Goal: Task Accomplishment & Management: Manage account settings

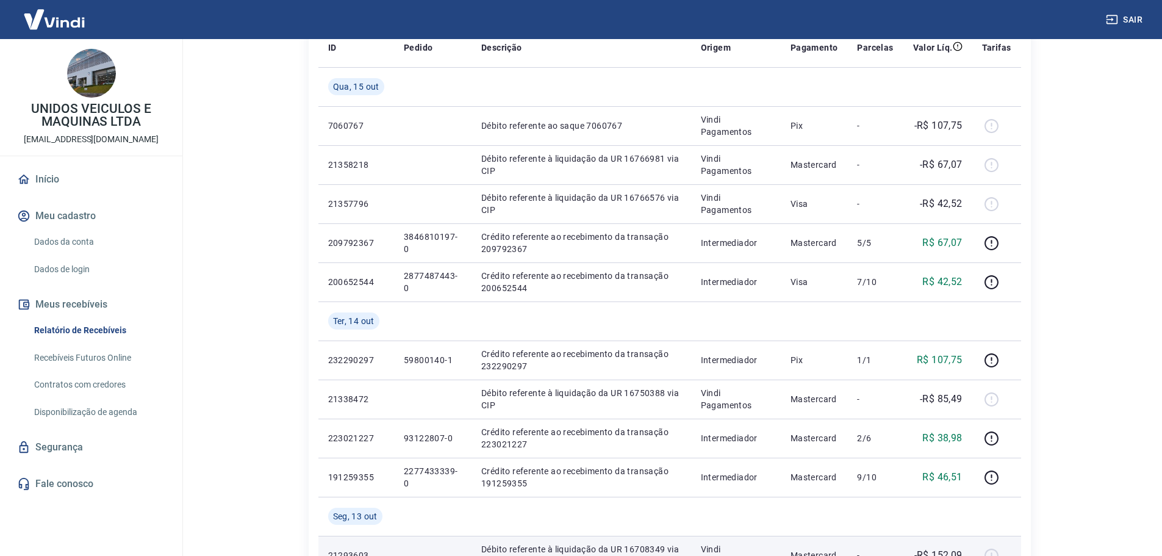
scroll to position [183, 0]
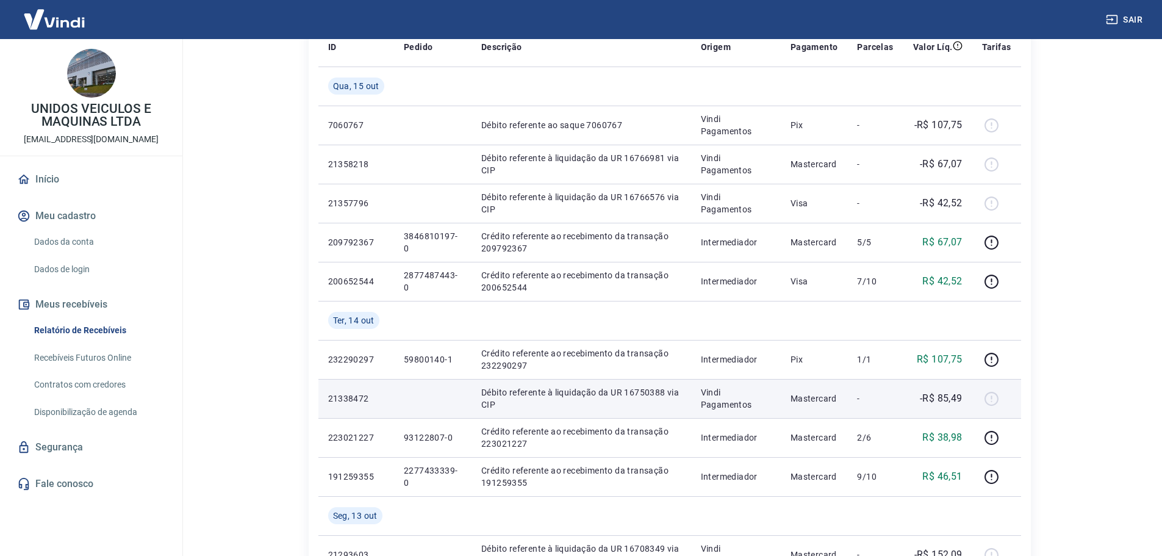
click at [952, 396] on p "-R$ 85,49" at bounding box center [941, 398] width 43 height 15
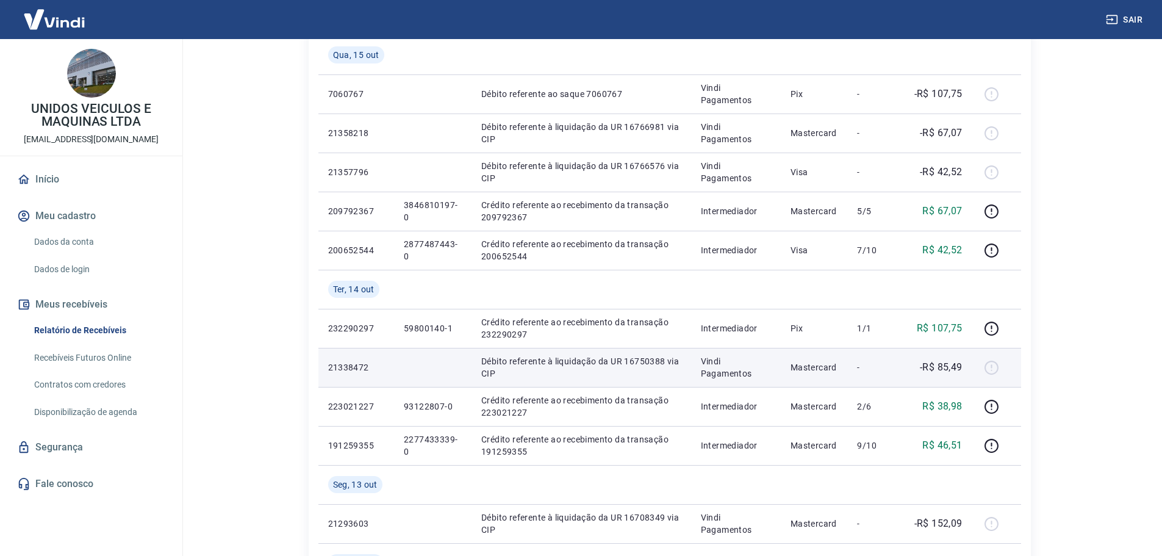
scroll to position [244, 0]
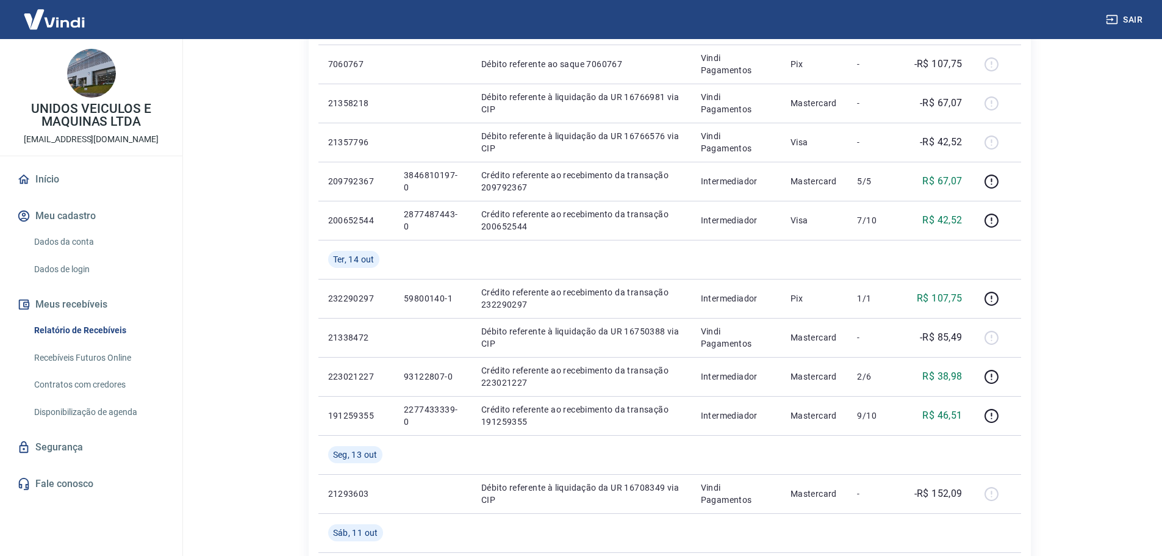
click at [1066, 235] on main "Início / Meus Recebíveis / Relatório de Recebíveis Relatório de Recebíveis Saib…" at bounding box center [669, 53] width 985 height 517
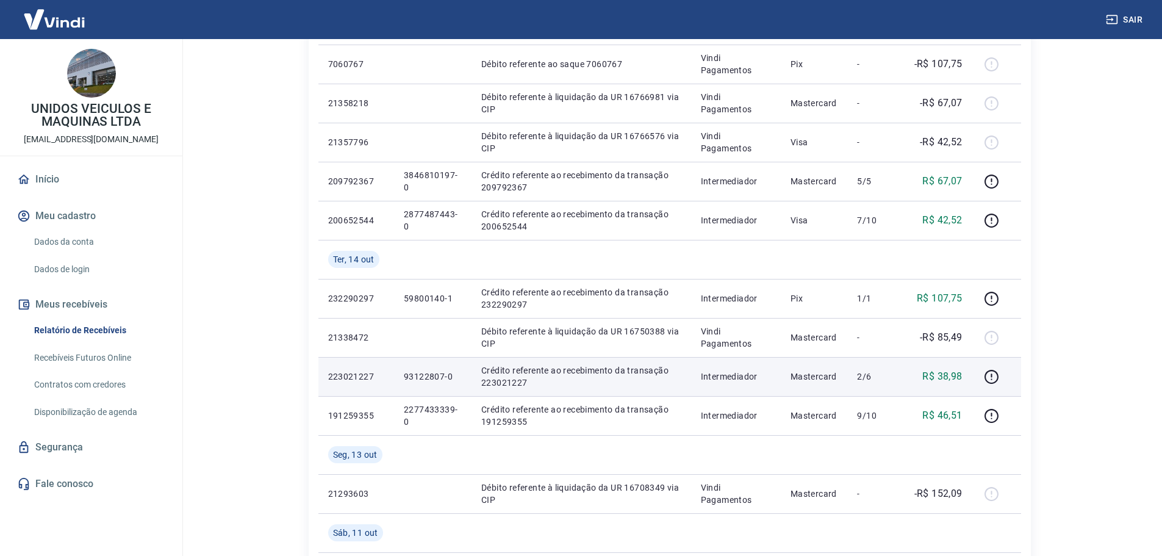
click at [441, 373] on p "93122807-0" at bounding box center [433, 376] width 58 height 12
click at [428, 380] on p "93122807-0" at bounding box center [433, 376] width 58 height 12
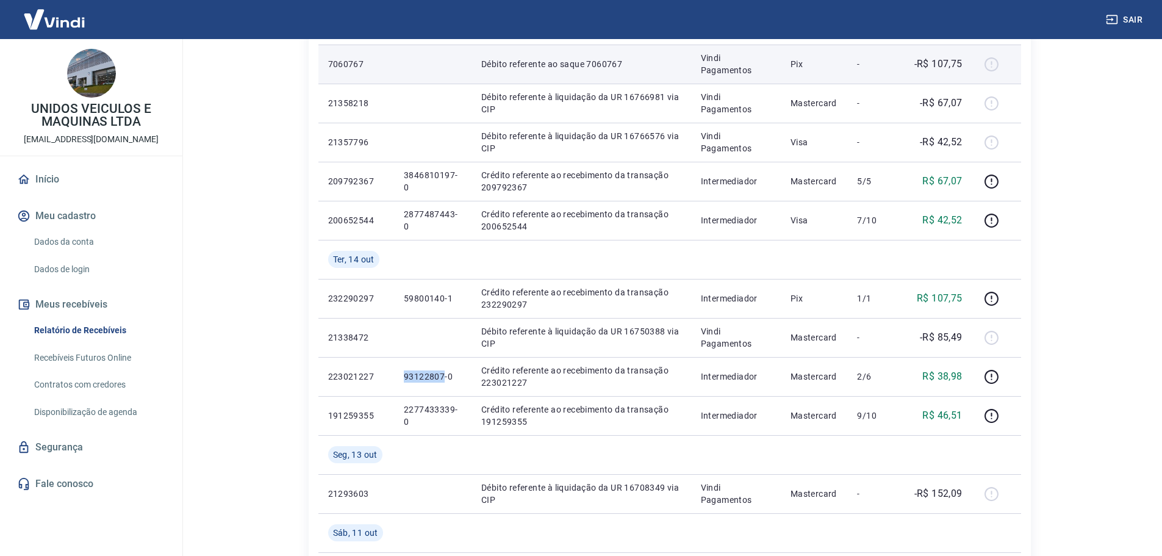
copy p "93122807"
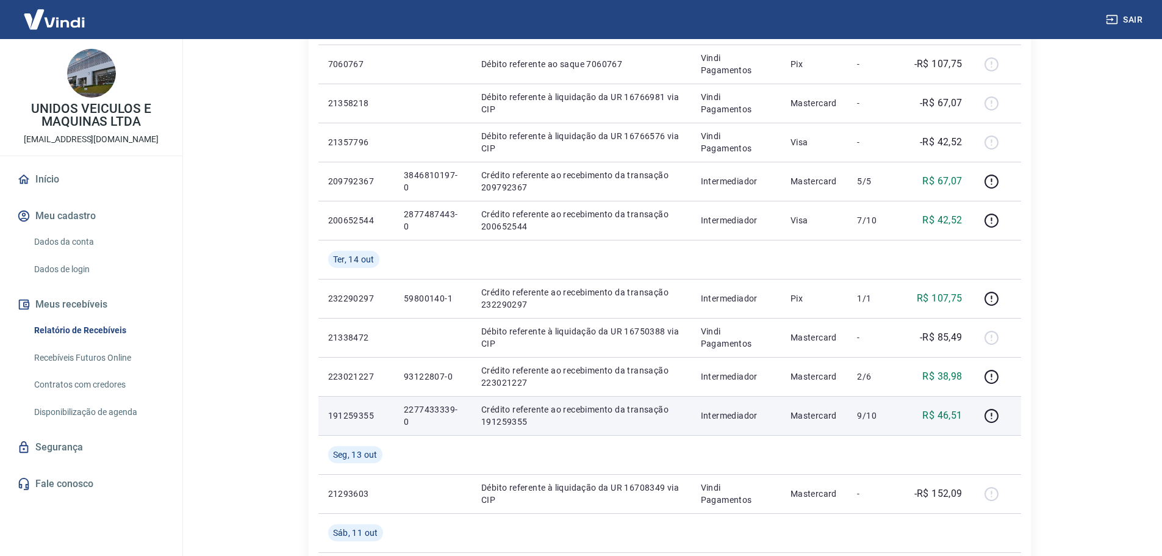
click at [440, 407] on p "2277433339-0" at bounding box center [433, 415] width 58 height 24
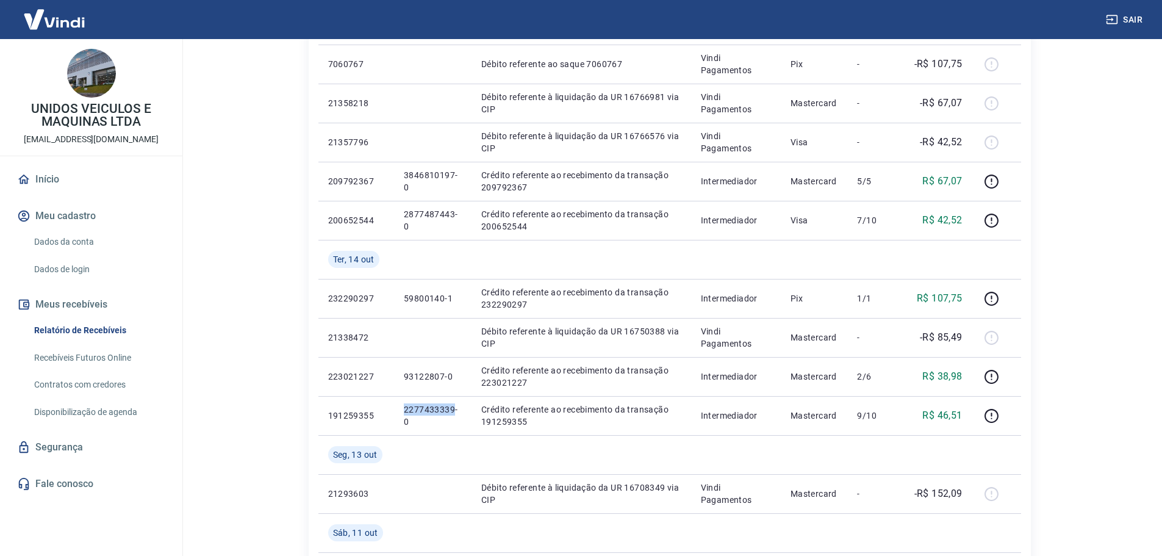
copy p "2277433339"
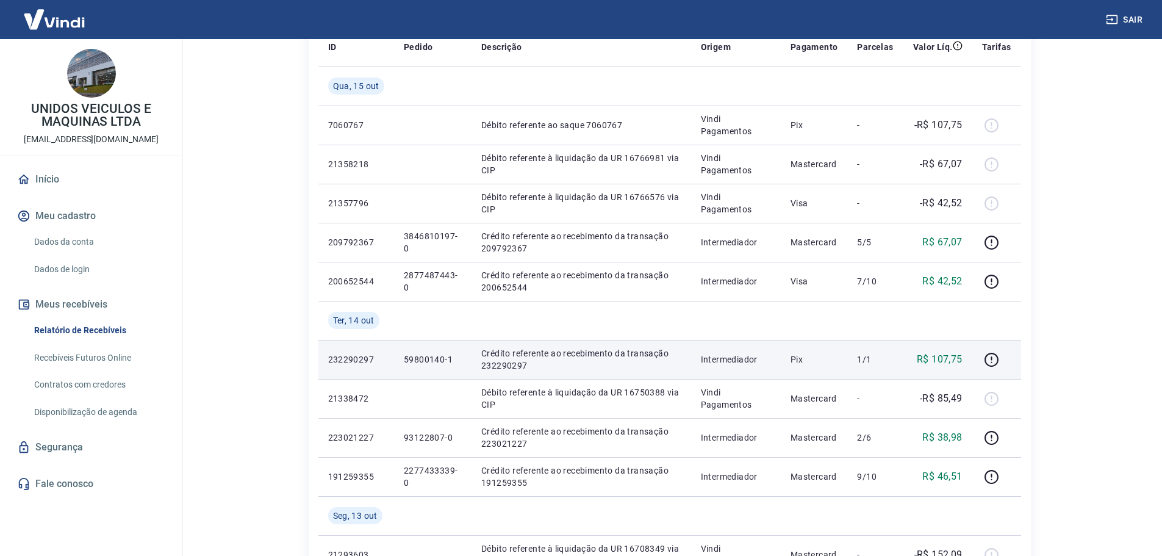
click at [426, 357] on p "59800140-1" at bounding box center [433, 359] width 58 height 12
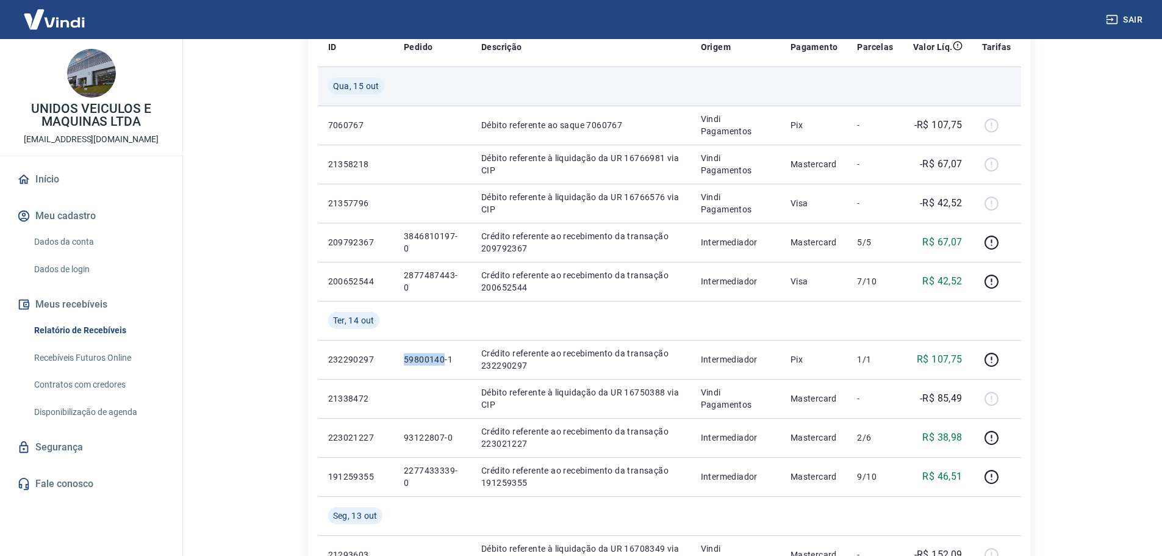
copy p "59800140"
